Goal: Task Accomplishment & Management: Complete application form

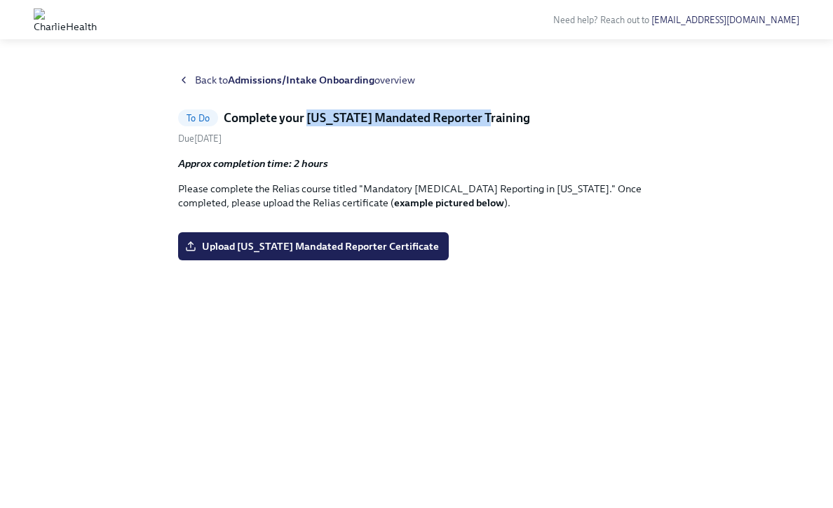
click at [257, 83] on strong "Admissions/Intake Onboarding" at bounding box center [301, 80] width 147 height 13
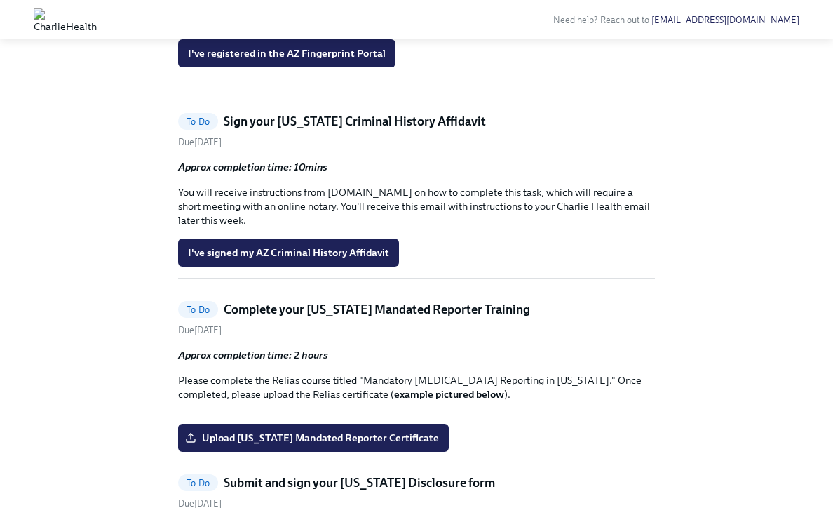
scroll to position [1249, 0]
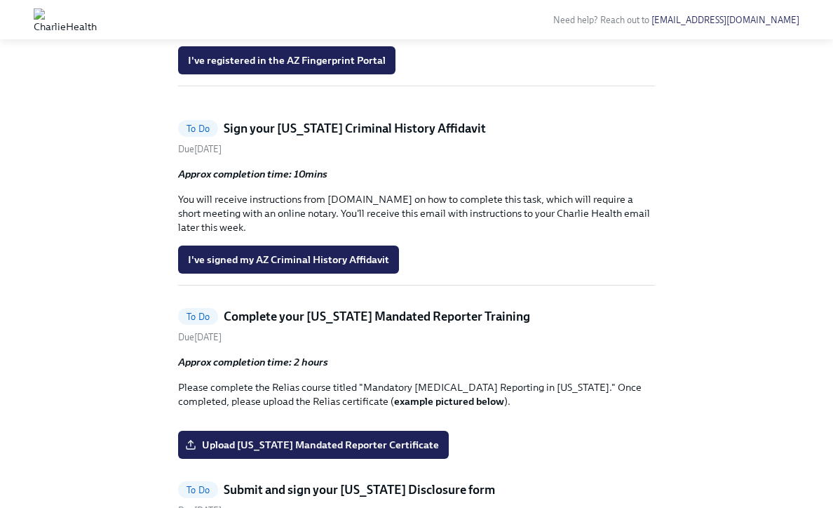
click at [278, 9] on link "these instructions" at bounding box center [281, 2] width 86 height 13
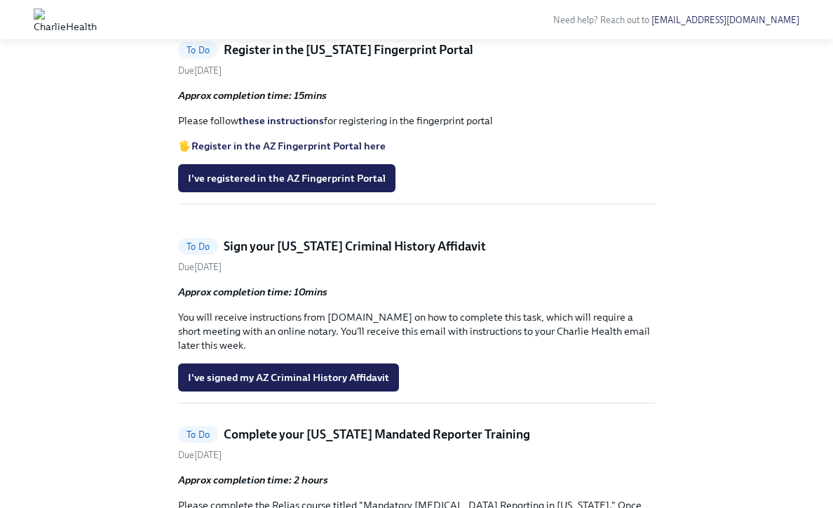
scroll to position [1166, 0]
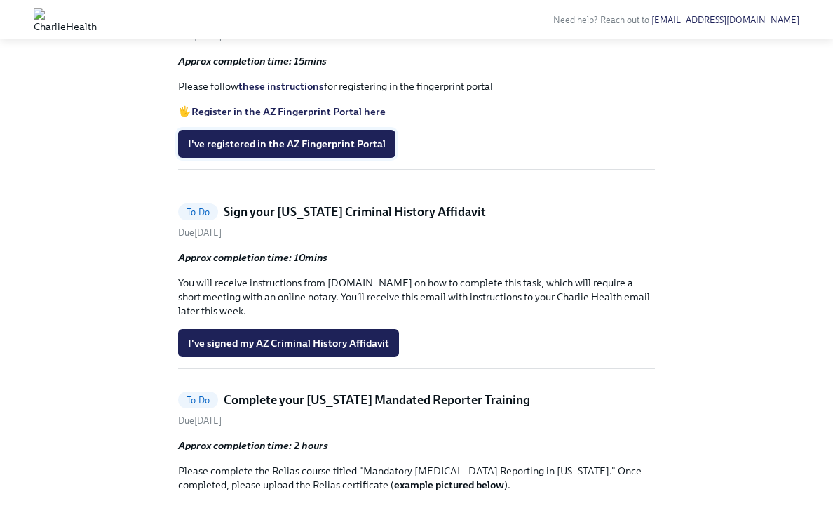
click at [271, 151] on span "I've registered in the AZ Fingerprint Portal" at bounding box center [287, 144] width 198 height 14
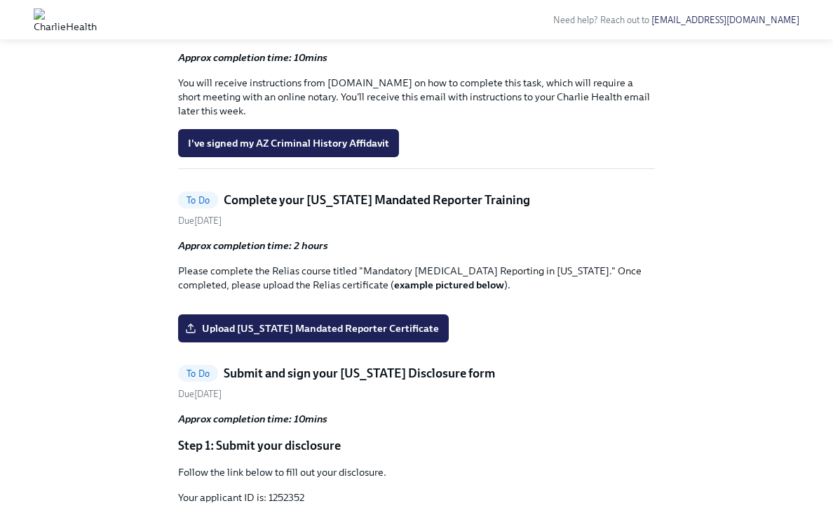
scroll to position [1131, 0]
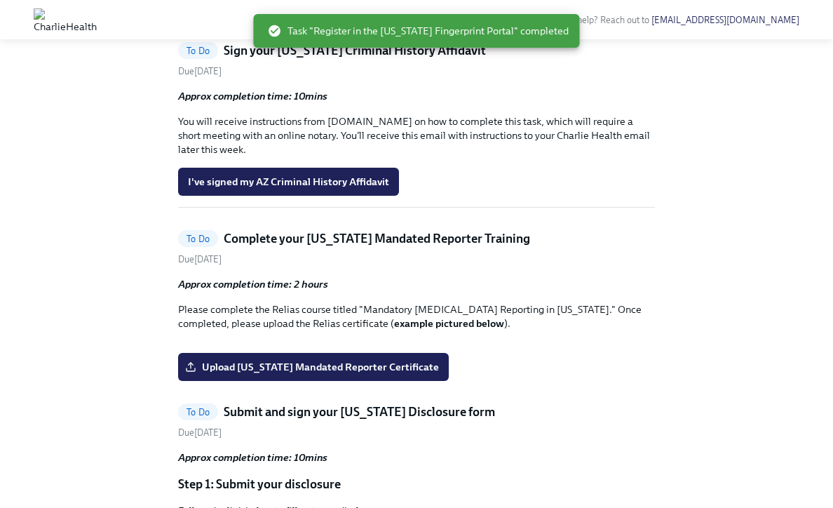
click at [311, 59] on h5 "Sign your [US_STATE] Criminal History Affidavit" at bounding box center [355, 50] width 262 height 17
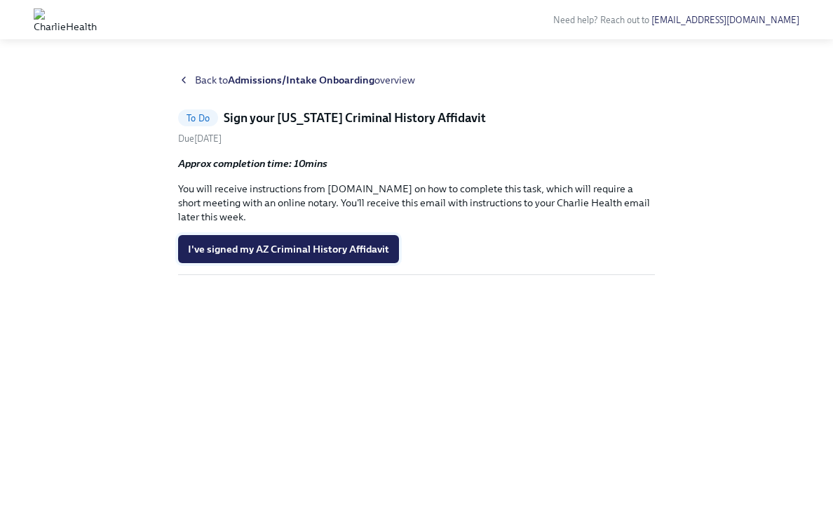
click at [354, 239] on button "I've signed my AZ Criminal History Affidavit" at bounding box center [288, 249] width 221 height 28
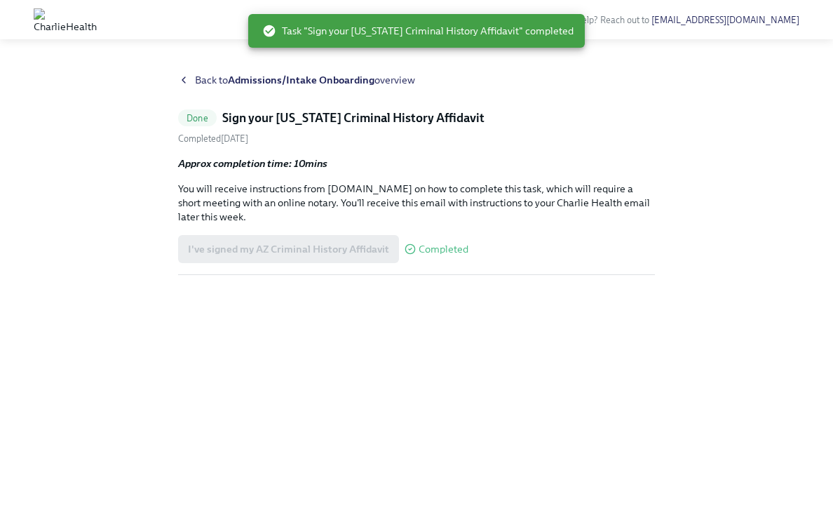
click at [306, 80] on strong "Admissions/Intake Onboarding" at bounding box center [301, 80] width 147 height 13
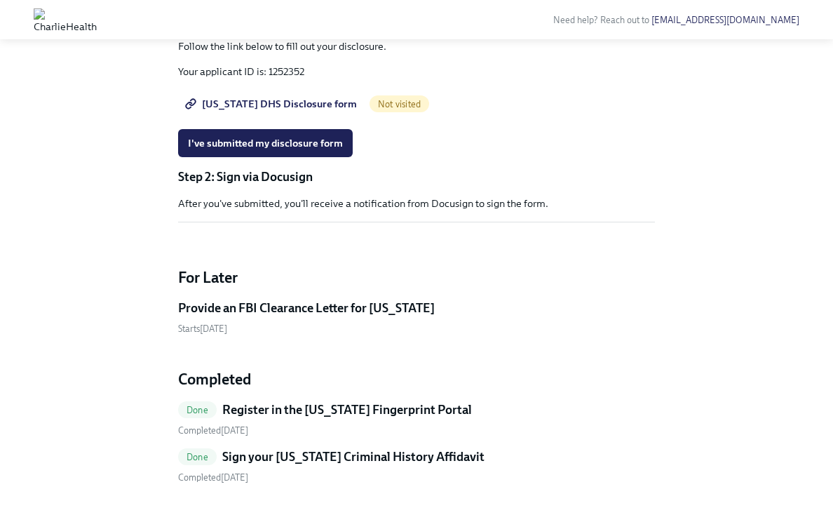
scroll to position [1413, 0]
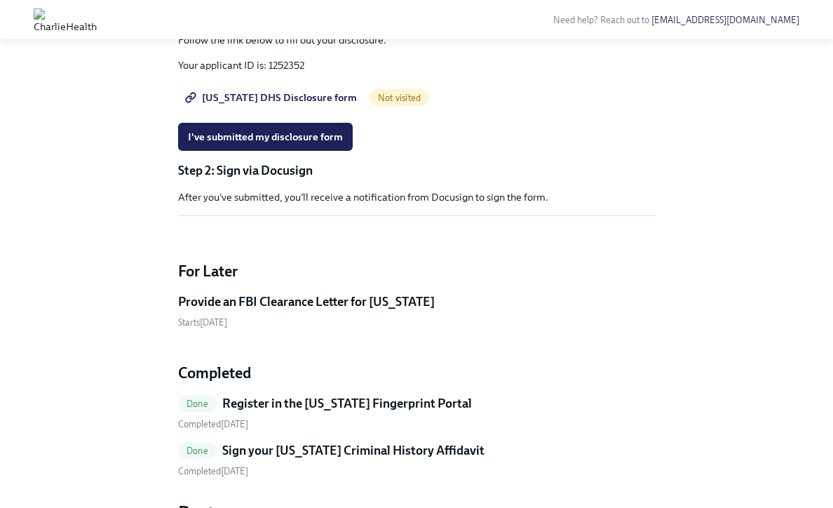
click at [0, 0] on input "Upload [US_STATE] Mandated Reporter Certificate" at bounding box center [0, 0] width 0 height 0
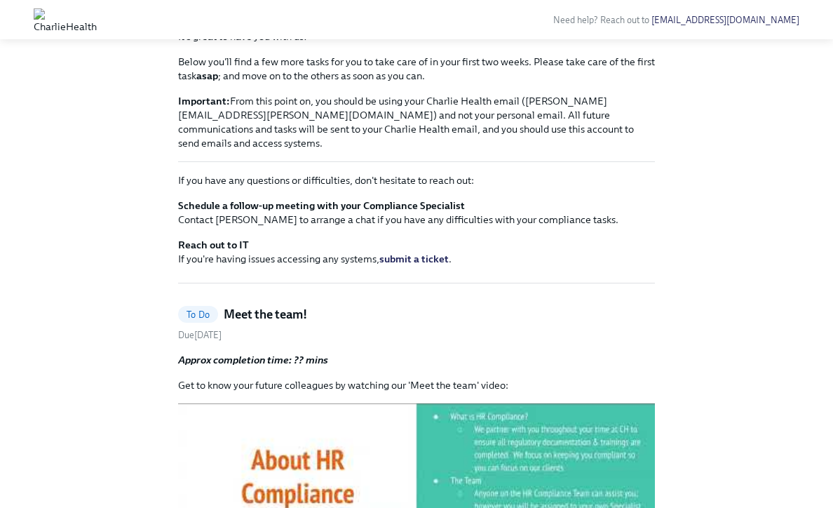
scroll to position [0, 0]
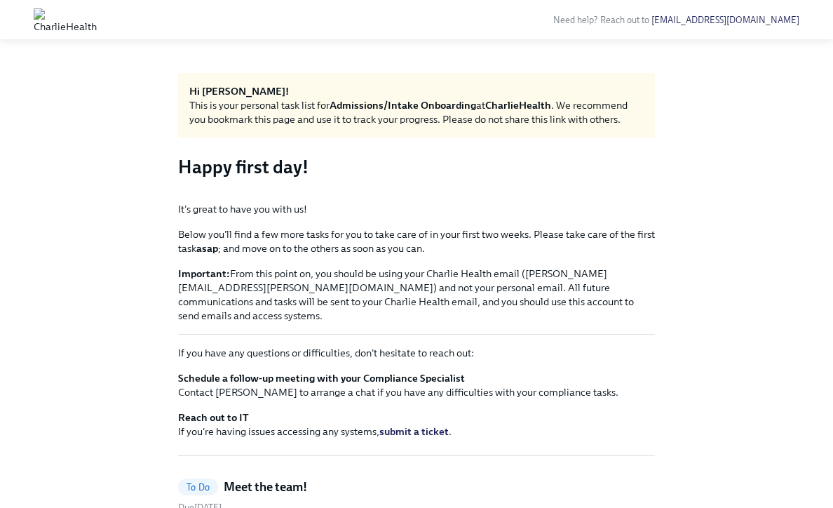
click at [61, 25] on img at bounding box center [65, 19] width 63 height 22
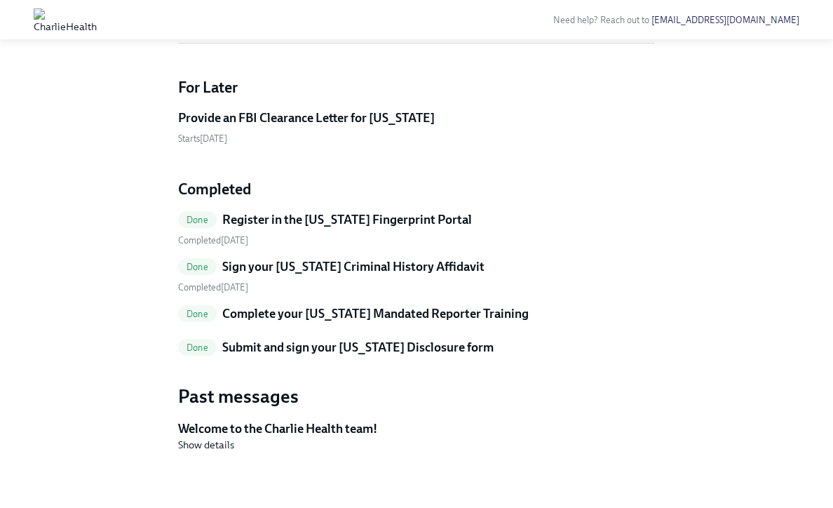
scroll to position [1224, 0]
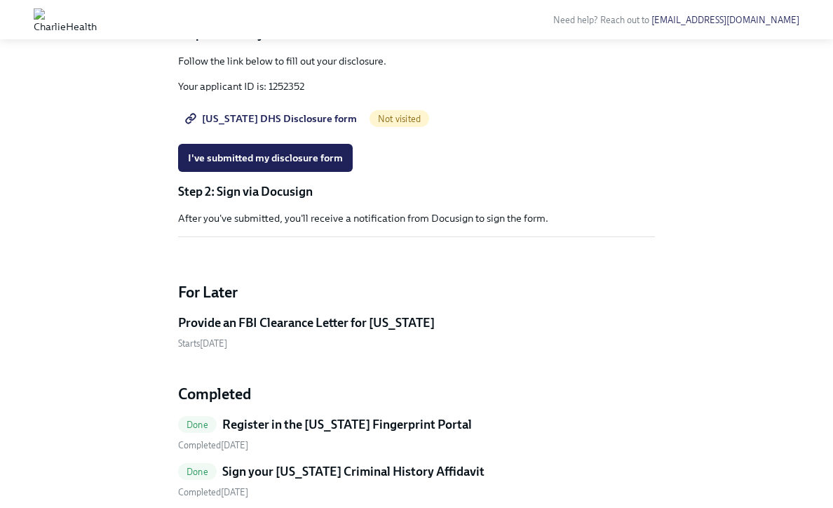
scroll to position [1218, 0]
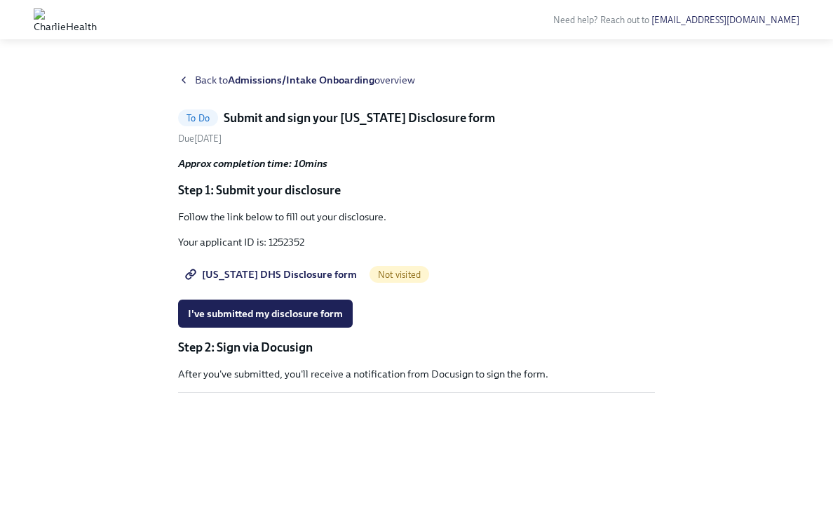
click at [256, 276] on span "[US_STATE] DHS Disclosure form" at bounding box center [272, 274] width 169 height 14
drag, startPoint x: 309, startPoint y: 243, endPoint x: 269, endPoint y: 246, distance: 39.4
click at [269, 246] on p "Your applicant ID is: 1252352" at bounding box center [416, 242] width 477 height 14
copy p "1252352"
click at [252, 281] on link "[US_STATE] DHS Disclosure form" at bounding box center [272, 274] width 189 height 28
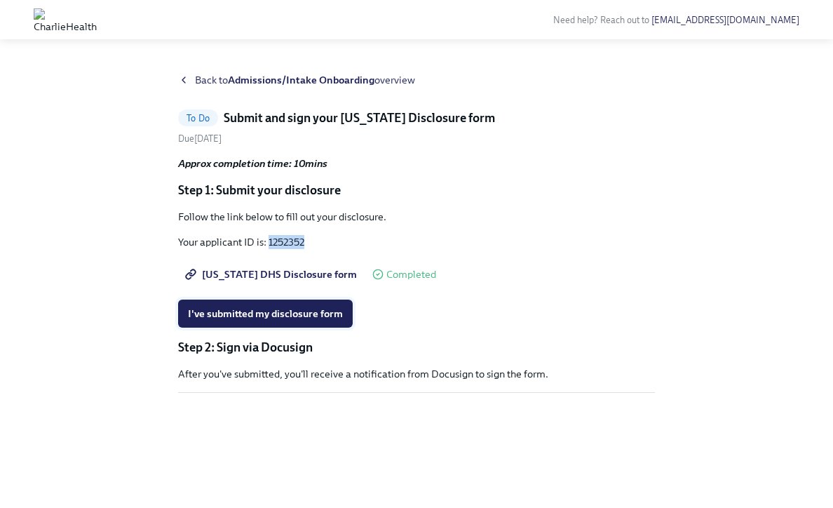
click at [279, 306] on span "I've submitted my disclosure form" at bounding box center [265, 313] width 155 height 14
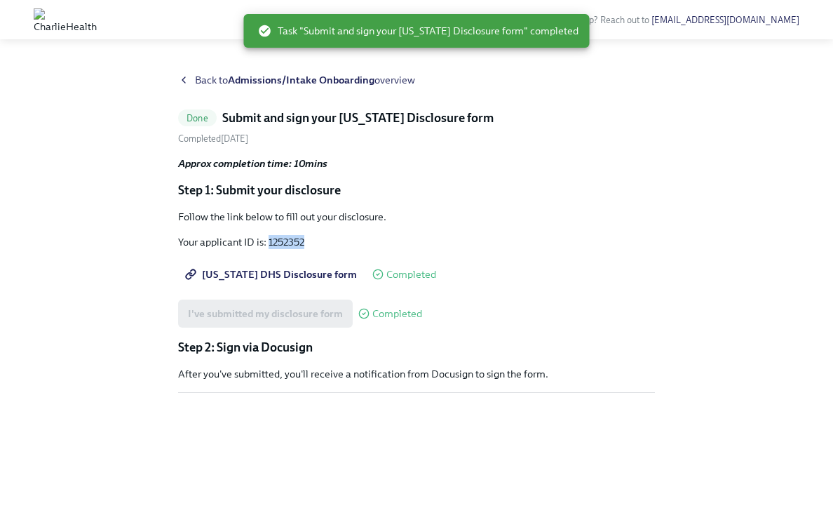
click at [90, 12] on img at bounding box center [65, 19] width 63 height 22
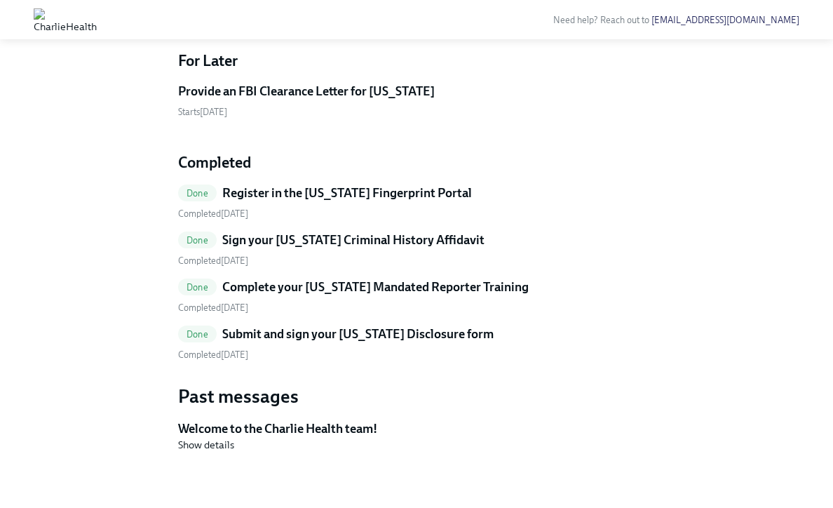
scroll to position [1232, 0]
click at [319, 100] on h5 "Provide an FBI Clearance Letter for [US_STATE]" at bounding box center [306, 91] width 257 height 17
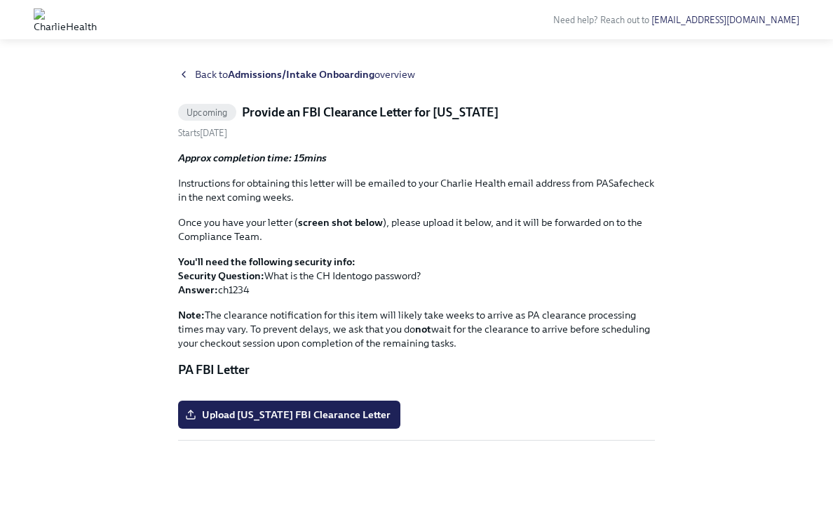
scroll to position [37, 0]
drag, startPoint x: 657, startPoint y: 151, endPoint x: 593, endPoint y: 151, distance: 63.8
click at [593, 151] on div "Back to Admissions/Intake Onboarding overview Upcoming Provide an FBI Clearance…" at bounding box center [416, 270] width 788 height 407
copy p "PASafecheck"
